Goal: Information Seeking & Learning: Learn about a topic

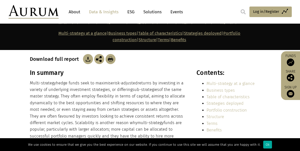
scroll to position [89, 0]
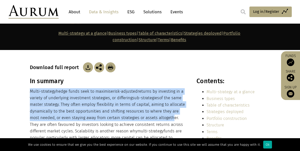
drag, startPoint x: 158, startPoint y: 70, endPoint x: 158, endPoint y: 117, distance: 47.2
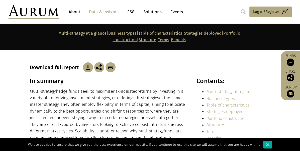
click at [158, 118] on p "Multi-strategy hedge funds seek to maximise risk-adjusted returns by investing …" at bounding box center [108, 131] width 156 height 86
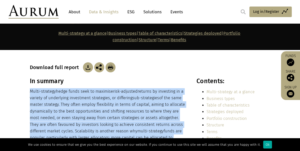
click at [158, 118] on p "Multi-strategy hedge funds seek to maximise risk-adjusted returns by investing …" at bounding box center [108, 131] width 156 height 86
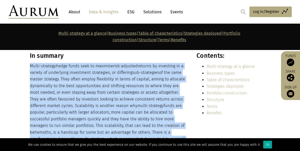
scroll to position [114, 0]
click at [158, 118] on p "Multi-strategy hedge funds seek to maximise risk-adjusted returns by investing …" at bounding box center [108, 106] width 156 height 86
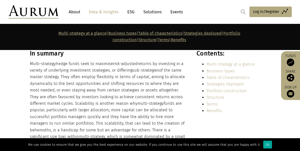
scroll to position [119, 0]
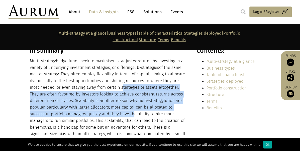
drag, startPoint x: 109, startPoint y: 76, endPoint x: 109, endPoint y: 107, distance: 31.4
click at [109, 107] on p "Multi-strategy hedge funds seek to maximise risk-adjusted returns by investing …" at bounding box center [108, 101] width 156 height 86
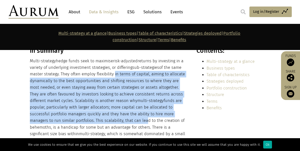
drag, startPoint x: 112, startPoint y: 62, endPoint x: 112, endPoint y: 110, distance: 48.2
click at [112, 110] on p "Multi-strategy hedge funds seek to maximise risk-adjusted returns by investing …" at bounding box center [108, 101] width 156 height 86
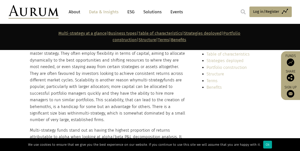
scroll to position [141, 0]
click at [295, 59] on link "Funds" at bounding box center [291, 60] width 14 height 12
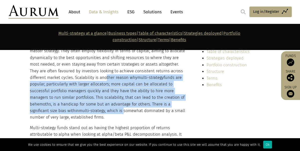
drag, startPoint x: 86, startPoint y: 84, endPoint x: 86, endPoint y: 99, distance: 14.8
click at [86, 99] on p "Multi-strategy hedge funds seek to maximise risk-adjusted returns by investing …" at bounding box center [108, 78] width 156 height 86
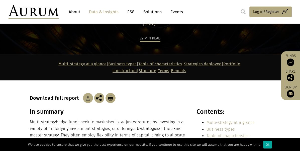
scroll to position [59, 0]
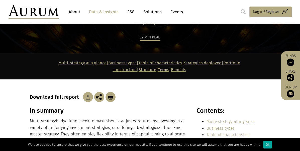
click at [85, 107] on h3 "In summary" at bounding box center [108, 111] width 156 height 8
click at [88, 92] on img at bounding box center [88, 97] width 10 height 10
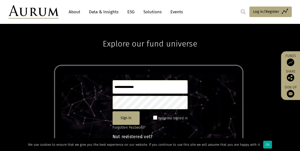
scroll to position [14, 0]
